Goal: Transaction & Acquisition: Purchase product/service

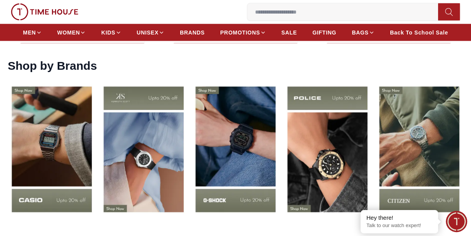
scroll to position [969, 0]
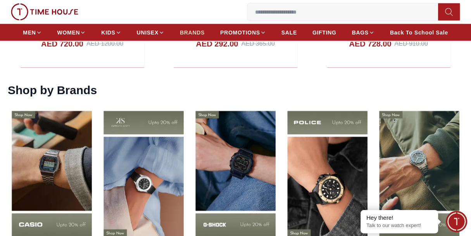
click at [195, 32] on span "BRANDS" at bounding box center [192, 33] width 25 height 8
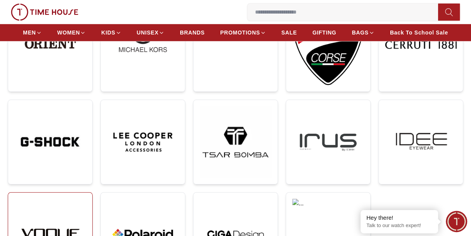
scroll to position [388, 0]
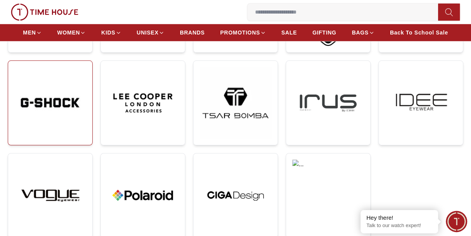
click at [67, 109] on img at bounding box center [50, 103] width 72 height 72
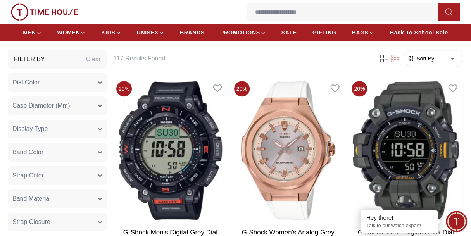
scroll to position [271, 0]
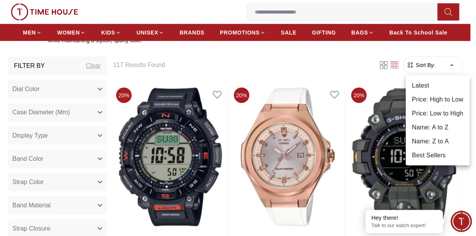
click at [435, 116] on li "Price: Low to High" at bounding box center [438, 114] width 64 height 14
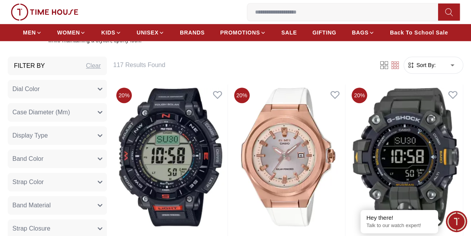
type input "*"
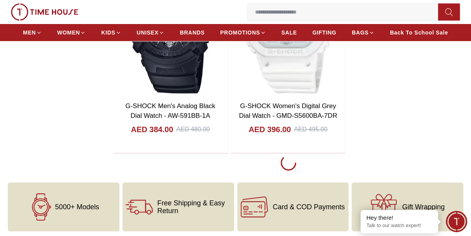
scroll to position [1667, 0]
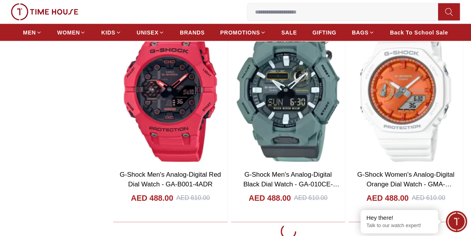
scroll to position [4303, 0]
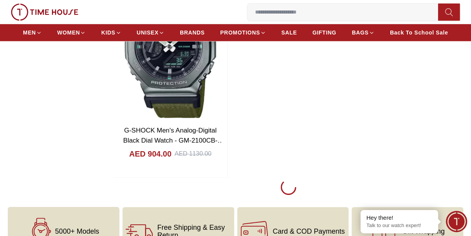
scroll to position [7211, 0]
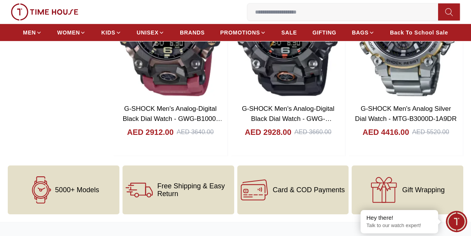
scroll to position [8180, 0]
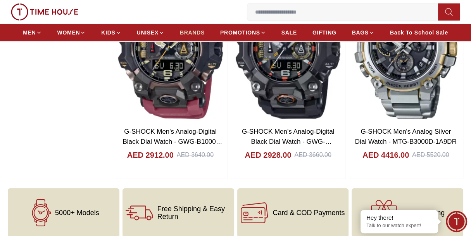
click at [180, 31] on span "BRANDS" at bounding box center [192, 33] width 25 height 8
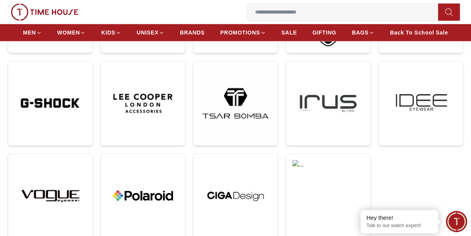
scroll to position [311, 0]
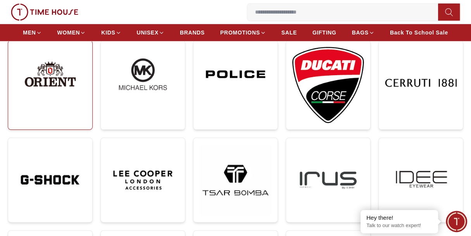
click at [35, 80] on img at bounding box center [50, 74] width 72 height 55
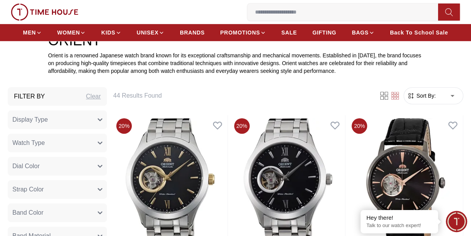
scroll to position [193, 0]
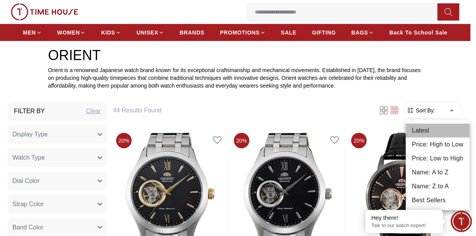
click at [433, 129] on li "Latest" at bounding box center [438, 131] width 64 height 14
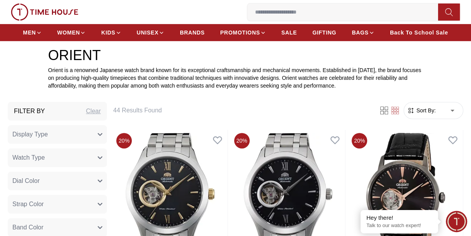
type input "*"
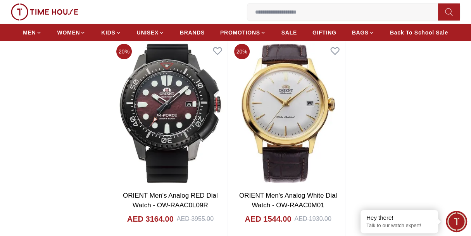
scroll to position [1551, 0]
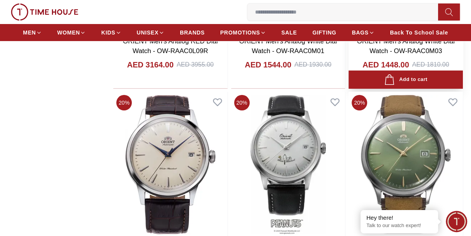
scroll to position [1744, 0]
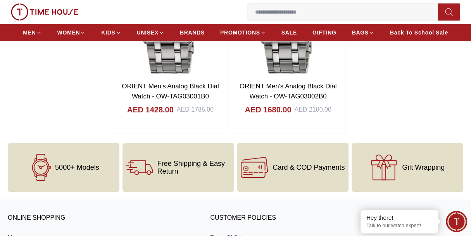
scroll to position [3295, 0]
